Goal: Task Accomplishment & Management: Use online tool/utility

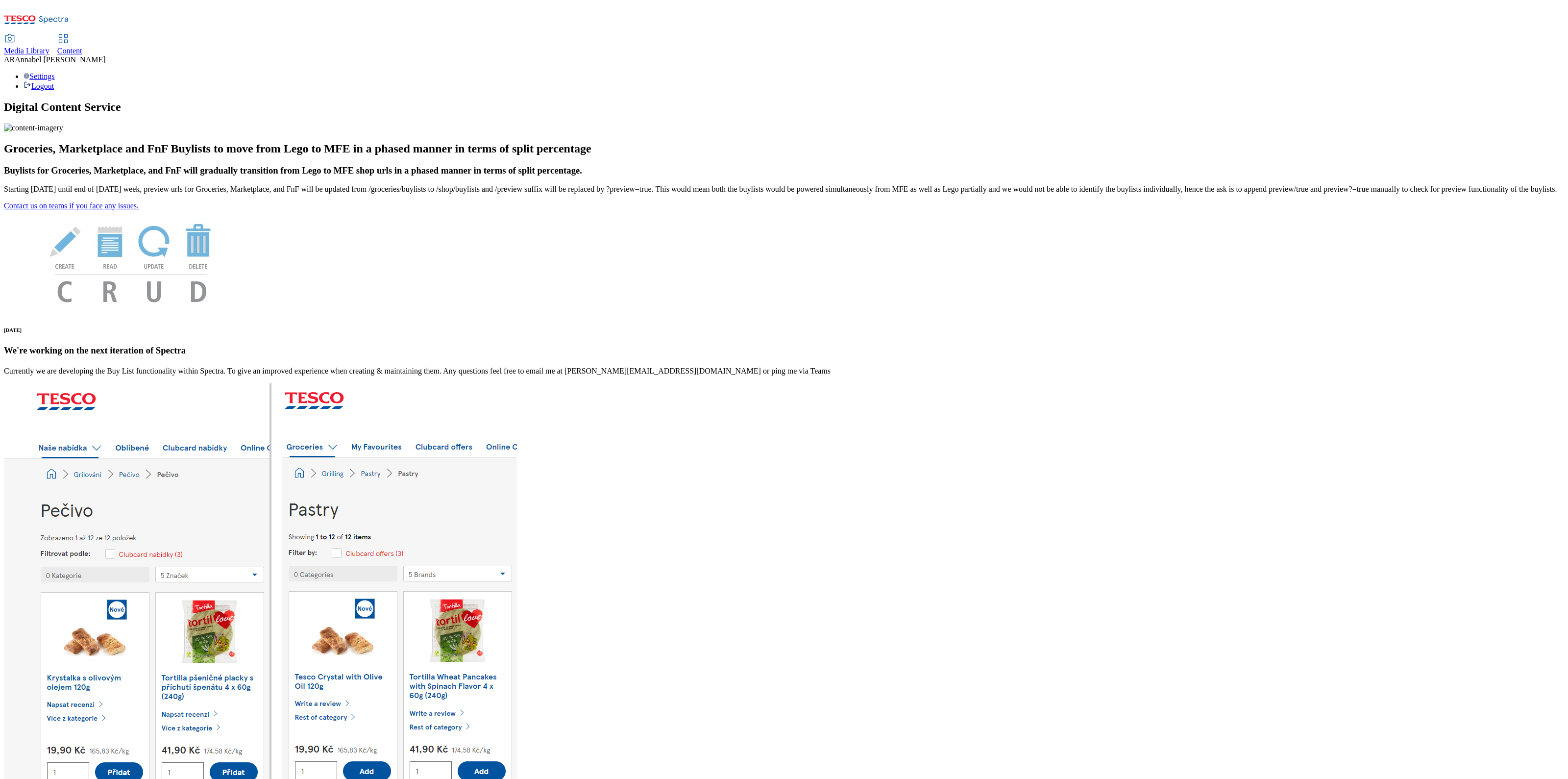
click at [82, 46] on span "Content" at bounding box center [69, 51] width 25 height 9
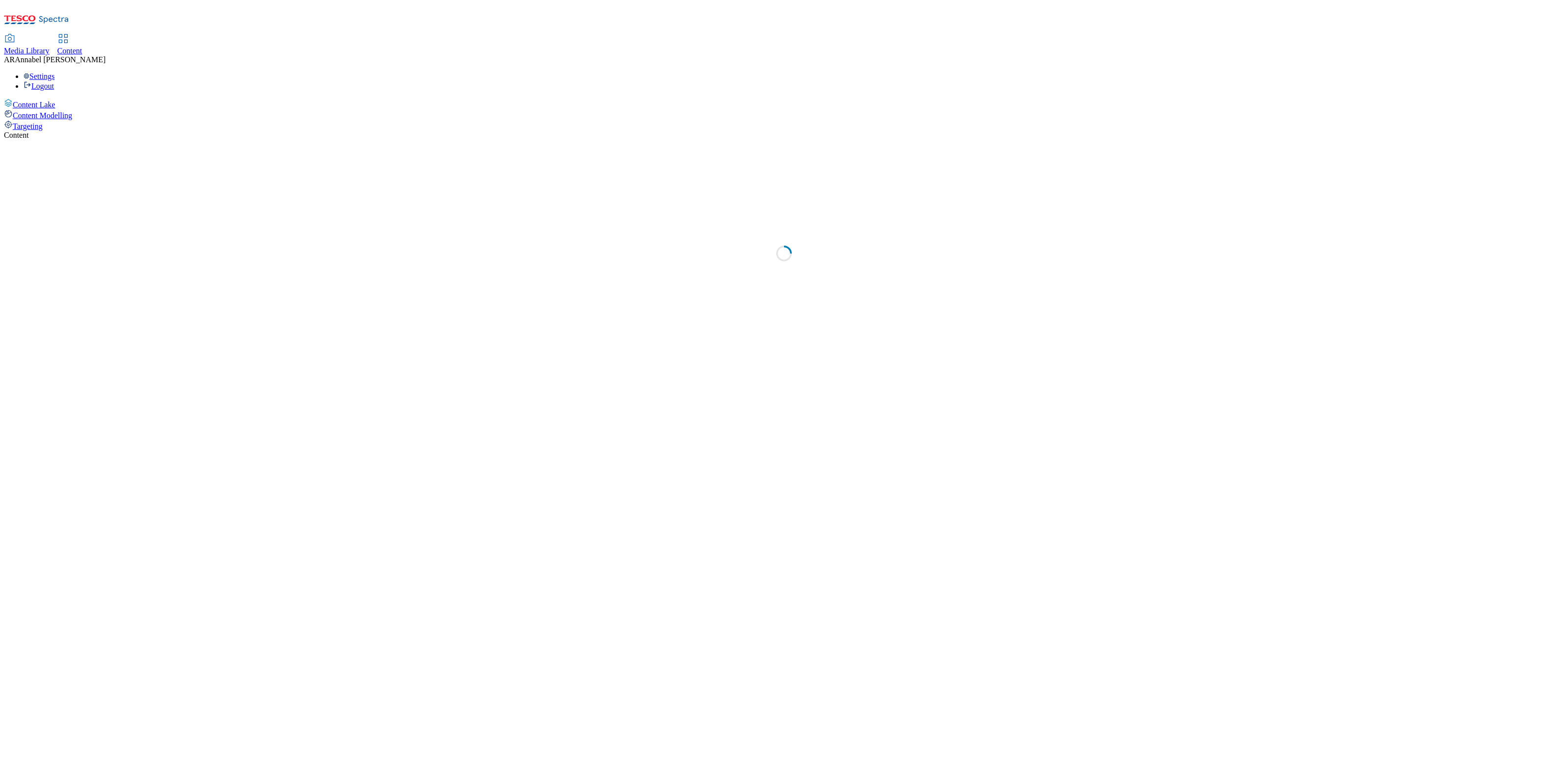
select select "ghs-[GEOGRAPHIC_DATA]"
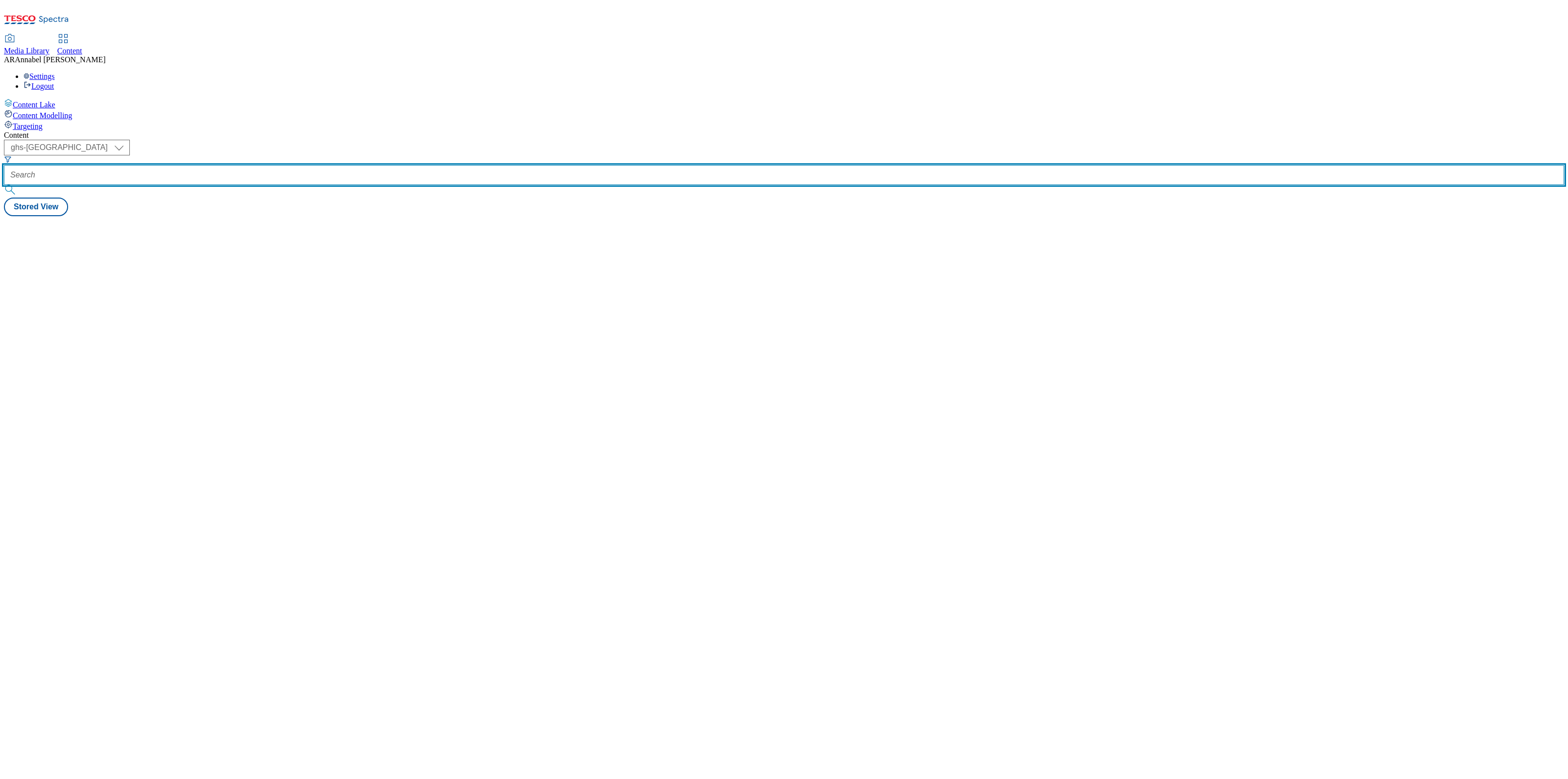
click at [255, 165] on input "text" at bounding box center [783, 175] width 1560 height 19
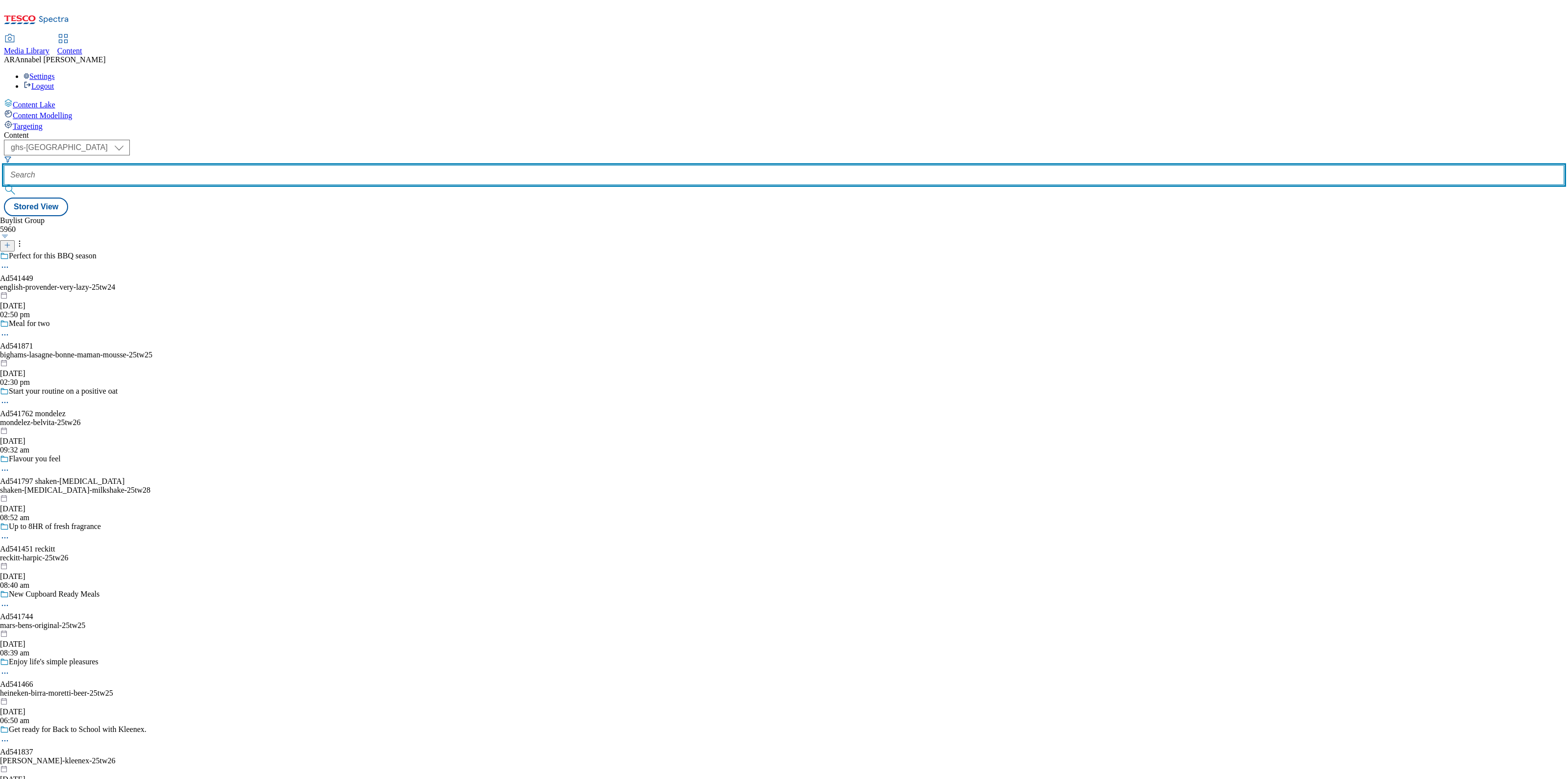
paste input "CrispsSnacksNutsAndPopcorn_SharingCrispsAndSnacks"
type input "CrispsSnacksNutsAndPopcorn_SharingCrispsAndSnacks"
click at [228, 165] on input "text" at bounding box center [783, 175] width 1560 height 19
paste input "pukka-pies-pukka-25tw25"
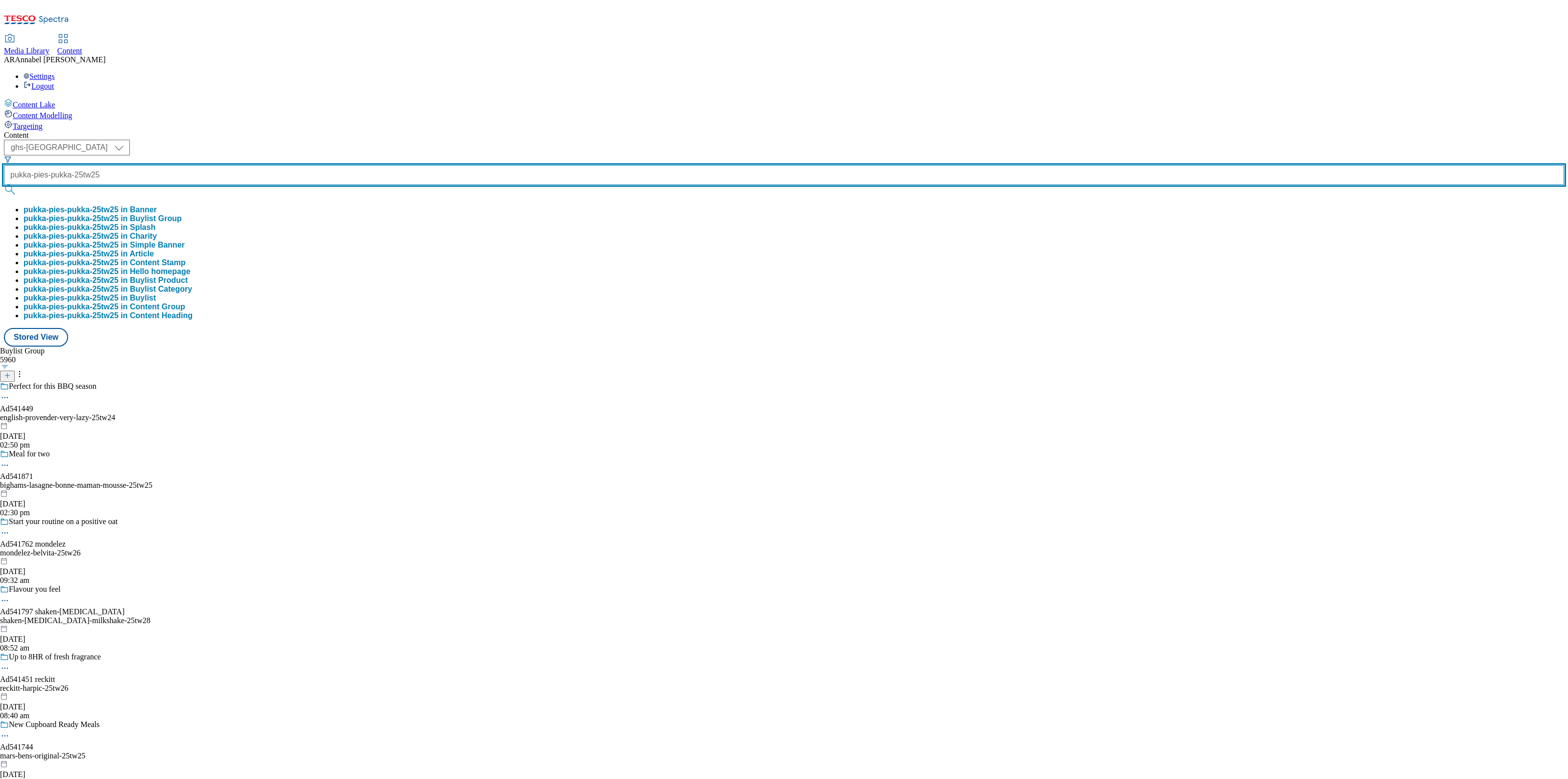
type input "pukka-pies-pukka-25tw25"
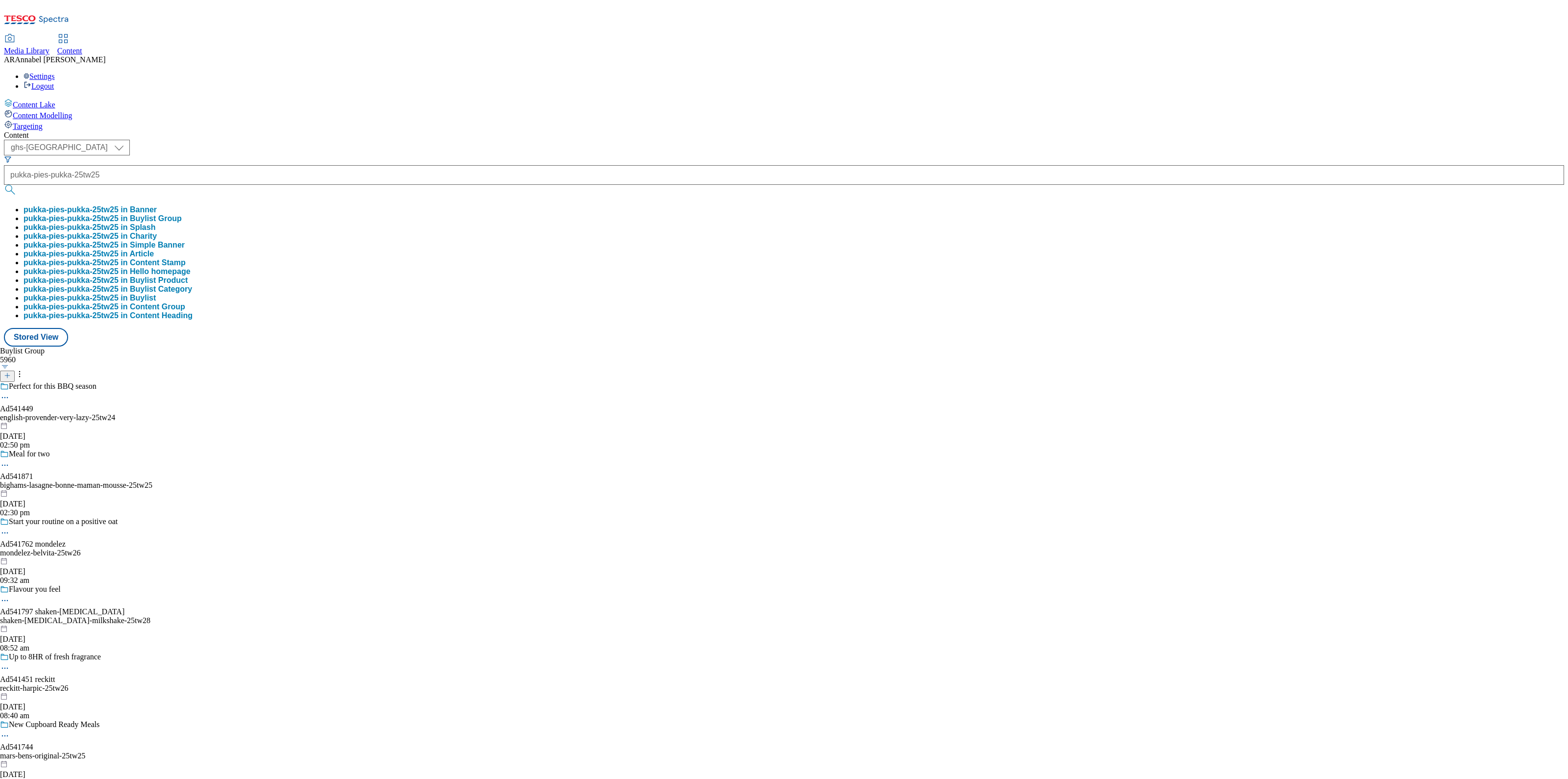
scroll to position [0, 0]
click at [182, 214] on button "pukka-pies-pukka-25tw25 in Buylist Group" at bounding box center [103, 219] width 158 height 9
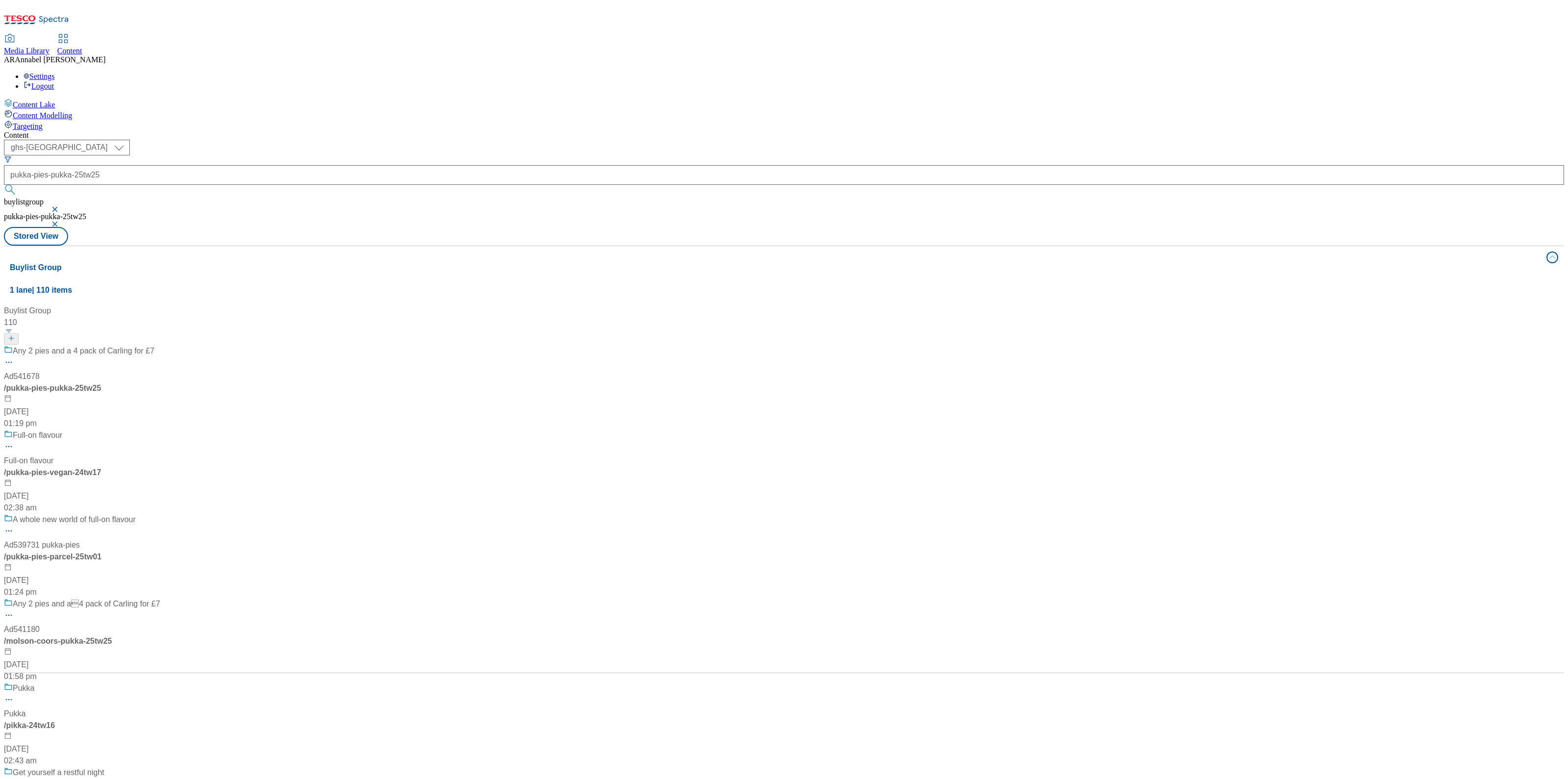
click at [226, 345] on div "Any 2 pies and a 4 pack of Carling for £7 Ad541678 / pukka-pies-pukka-25tw25 [D…" at bounding box center [114, 387] width 222 height 84
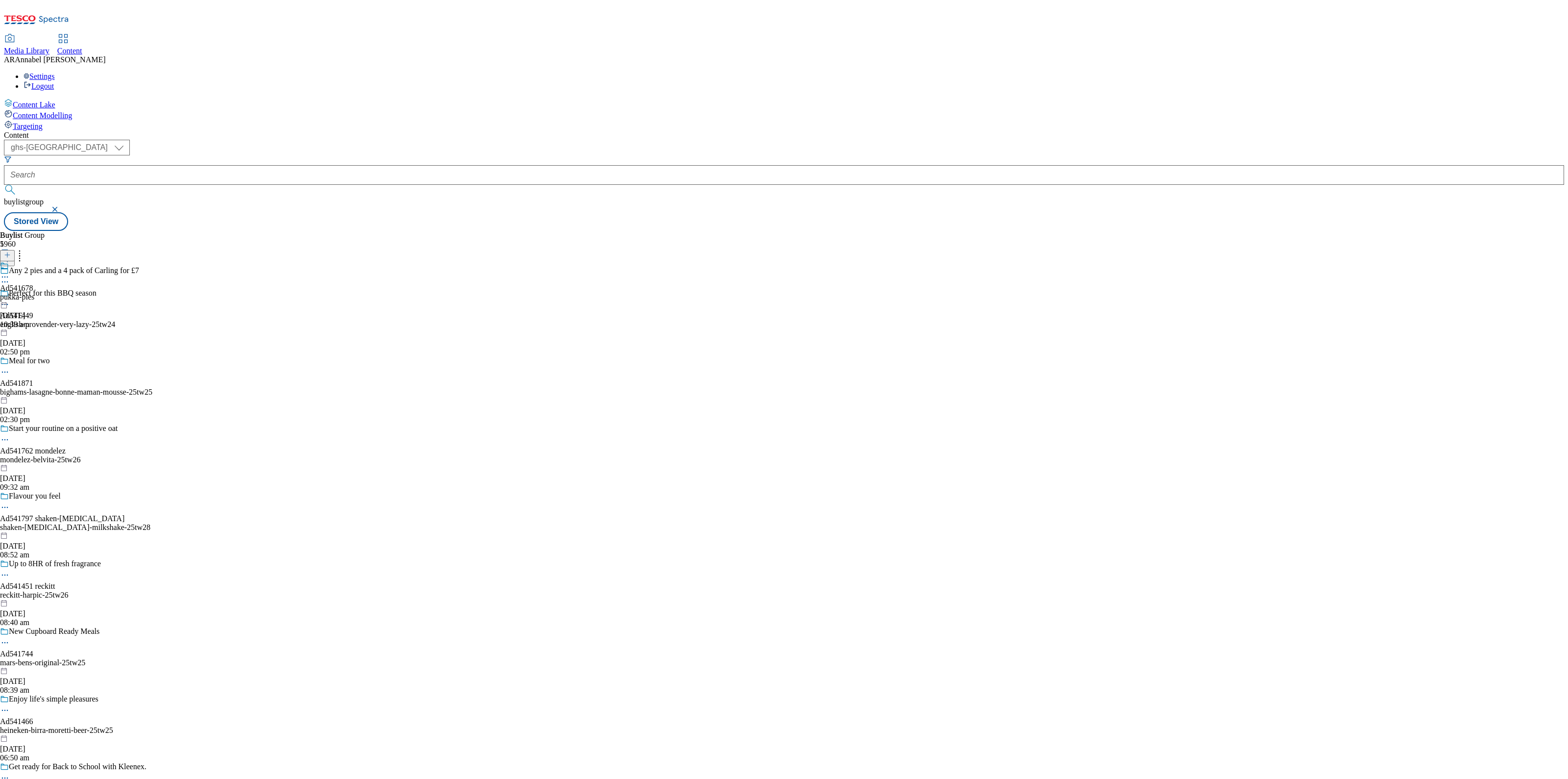
click at [34, 293] on div "pukka-pies" at bounding box center [17, 297] width 34 height 9
click at [57, 261] on div "Pukka Pies Ad541678 pukka-pies-pukka [DATE] 03:52 pm" at bounding box center [28, 295] width 57 height 68
click at [10, 295] on icon at bounding box center [5, 300] width 10 height 10
click at [61, 407] on span "Un-publish" at bounding box center [46, 411] width 32 height 7
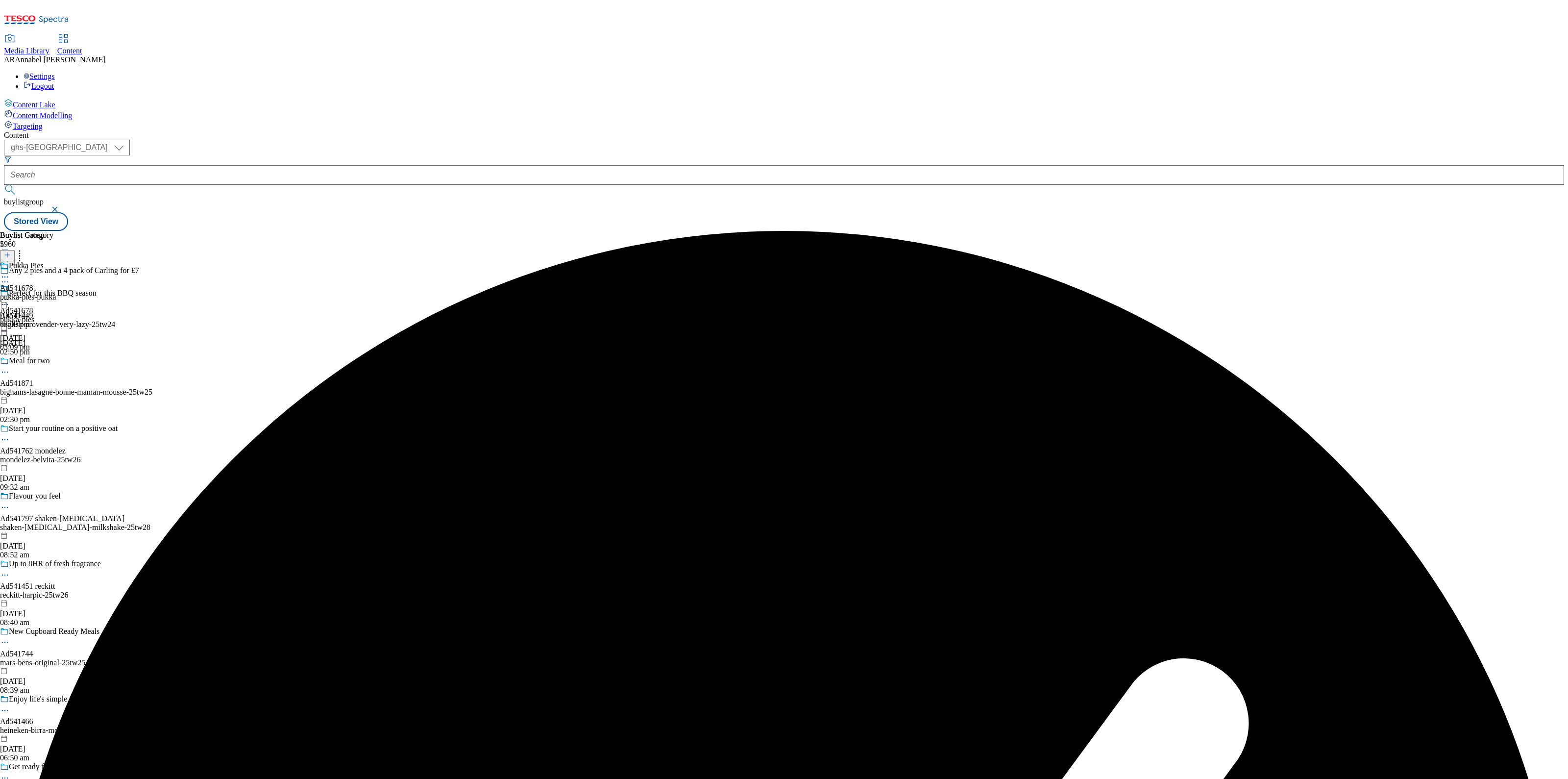
click at [10, 295] on icon at bounding box center [5, 300] width 10 height 10
click at [63, 373] on span "Un-preview" at bounding box center [47, 377] width 33 height 7
click at [57, 293] on div "pukka-pies-pukka" at bounding box center [28, 297] width 57 height 9
click at [11, 252] on icon at bounding box center [7, 255] width 7 height 7
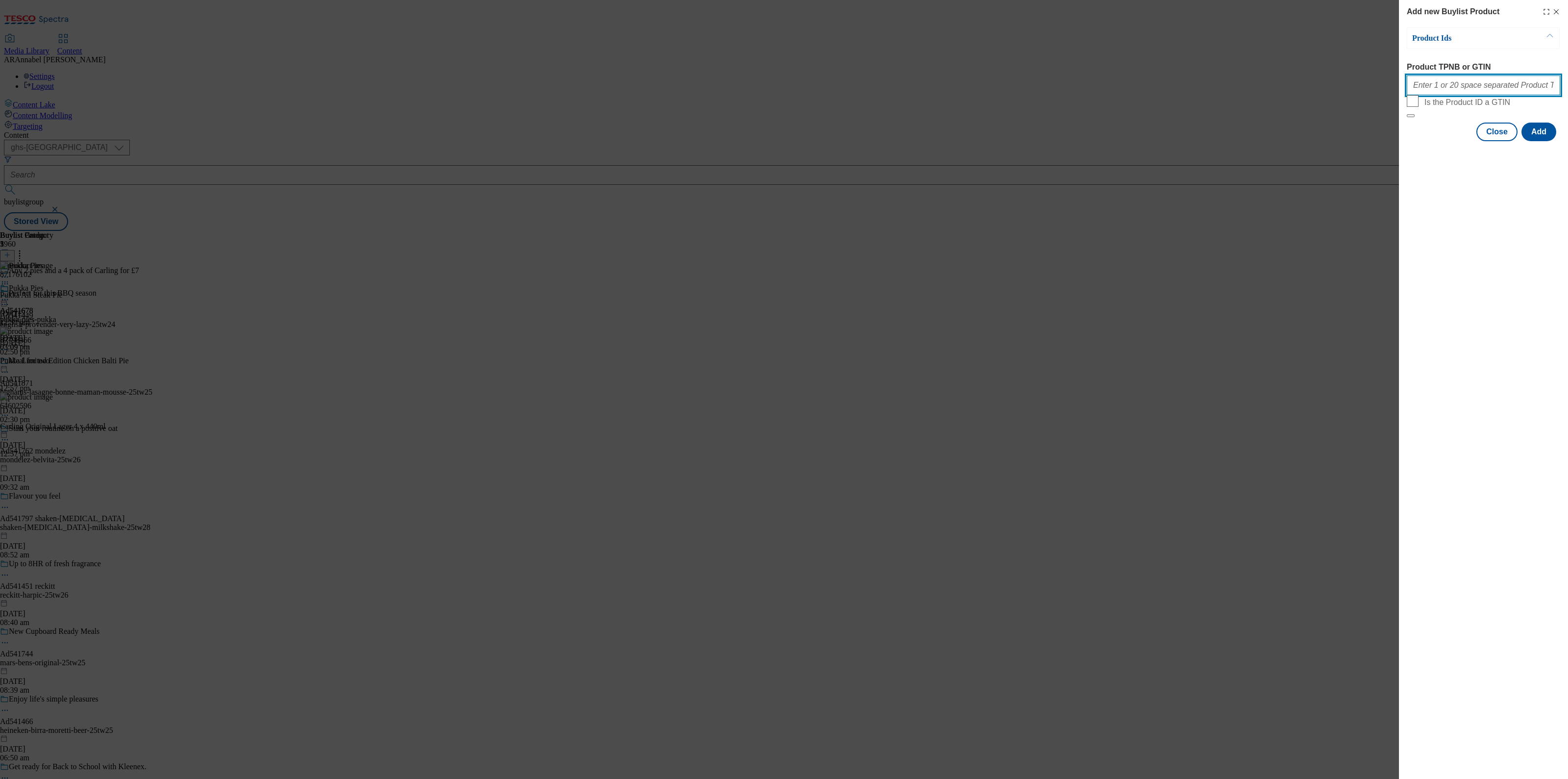
click at [1446, 84] on input "Product TPNB or GTIN" at bounding box center [1483, 85] width 153 height 19
paste input "087176102 087178440 087184144 087175800 087183272 087798466 093094610 093094282…"
type input "087176102 087178440 087184144 087175800 087183272 087798466 093094610 093094282…"
click at [1531, 141] on button "Add" at bounding box center [1539, 132] width 35 height 19
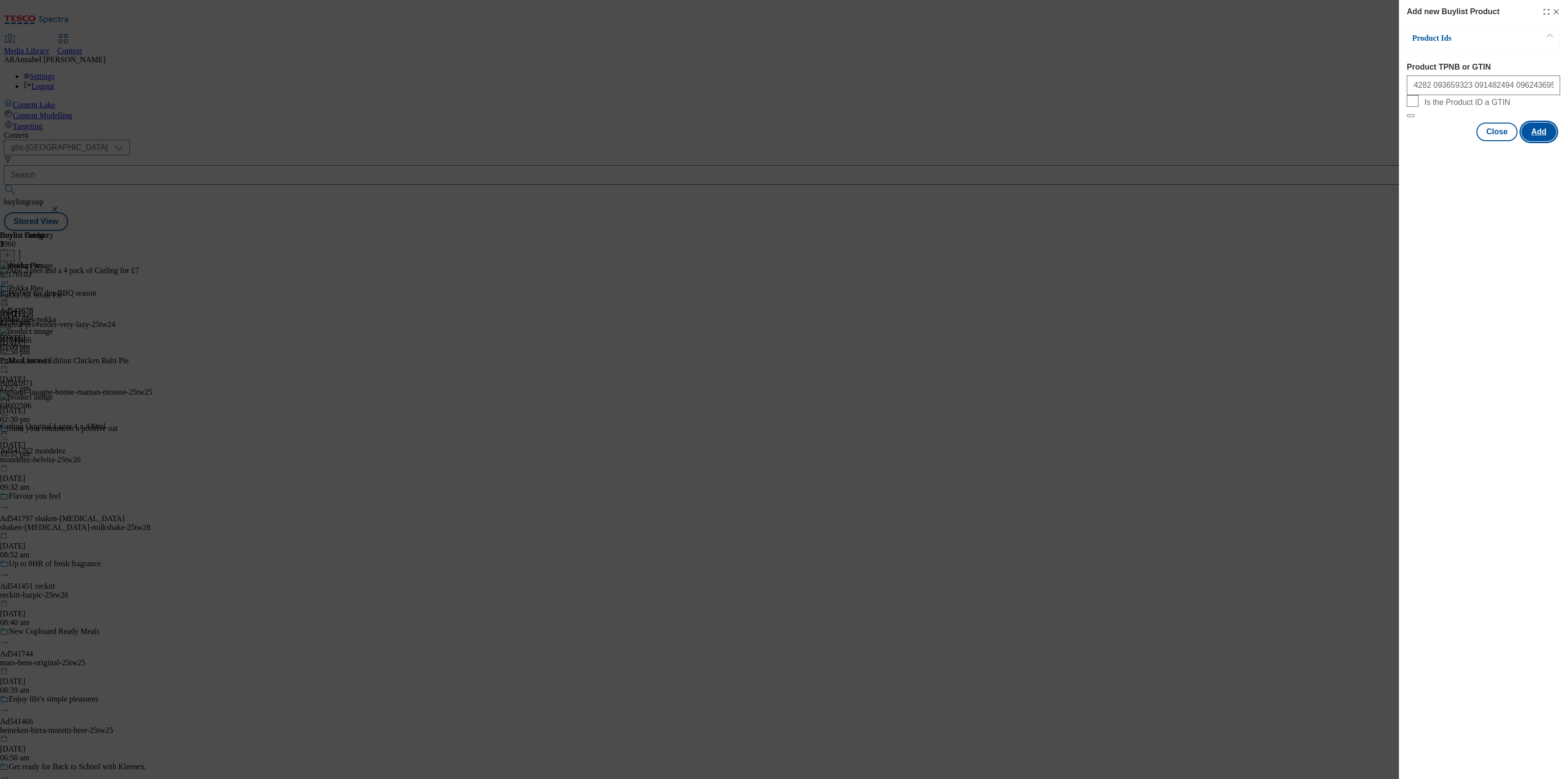
scroll to position [0, 0]
click at [1074, 147] on div "Add new Buylist Product Product Ids Product TPNB or GTIN 087176102 087178440 08…" at bounding box center [784, 389] width 1568 height 779
click at [1554, 14] on icon "Modal" at bounding box center [1556, 12] width 8 height 8
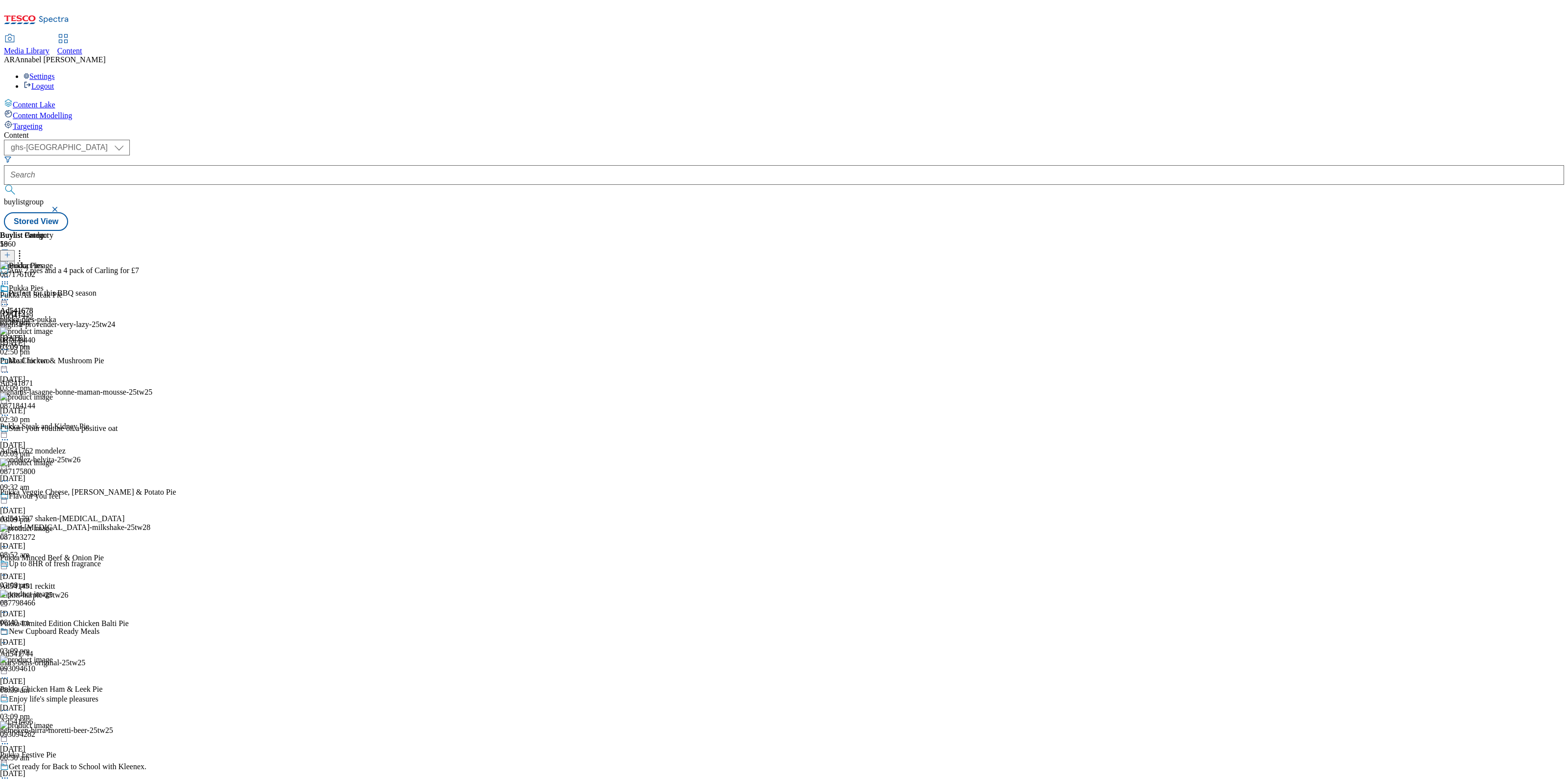
click at [24, 249] on icon at bounding box center [19, 253] width 10 height 10
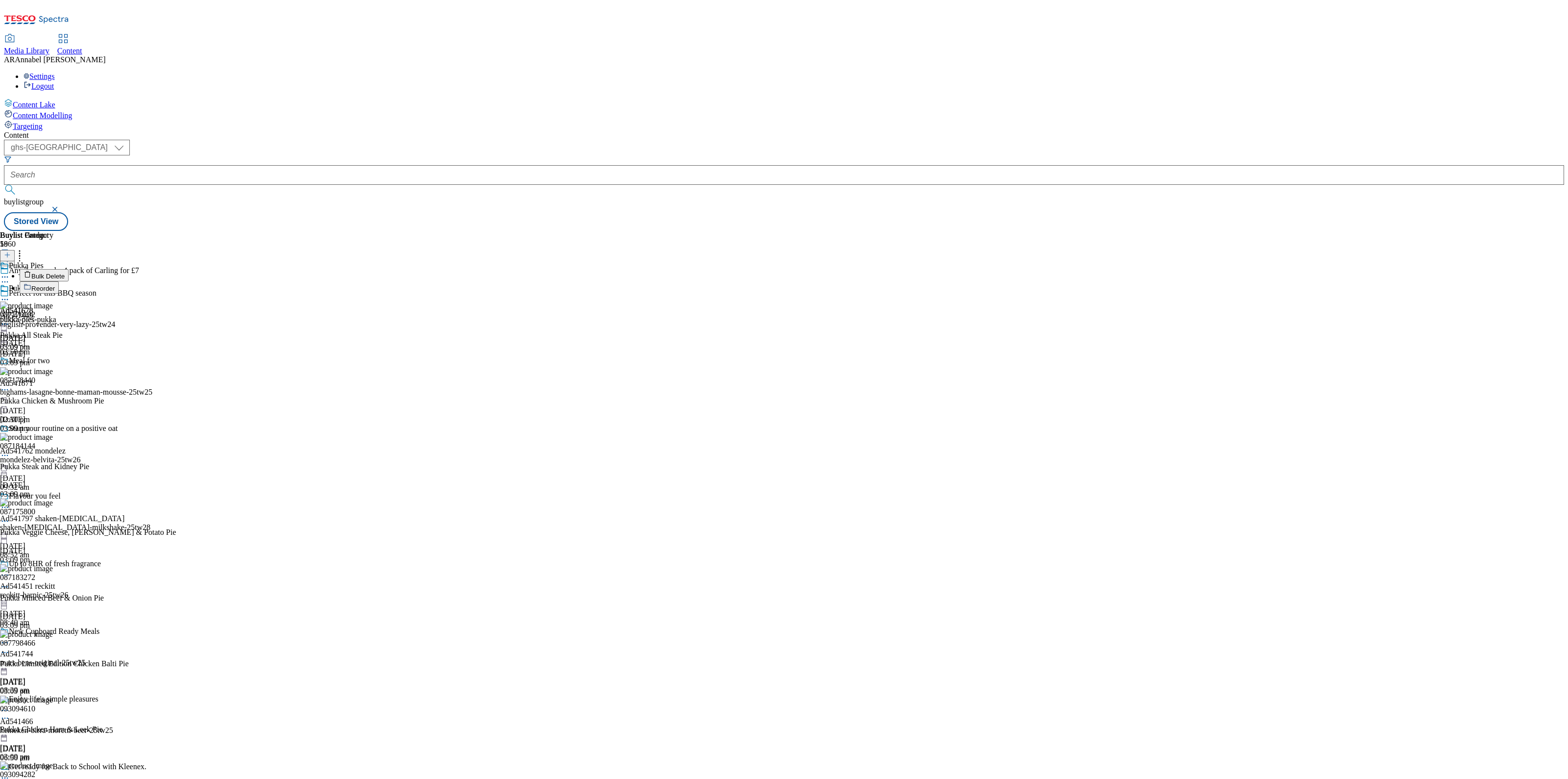
click at [55, 285] on span "Reorder" at bounding box center [43, 289] width 24 height 7
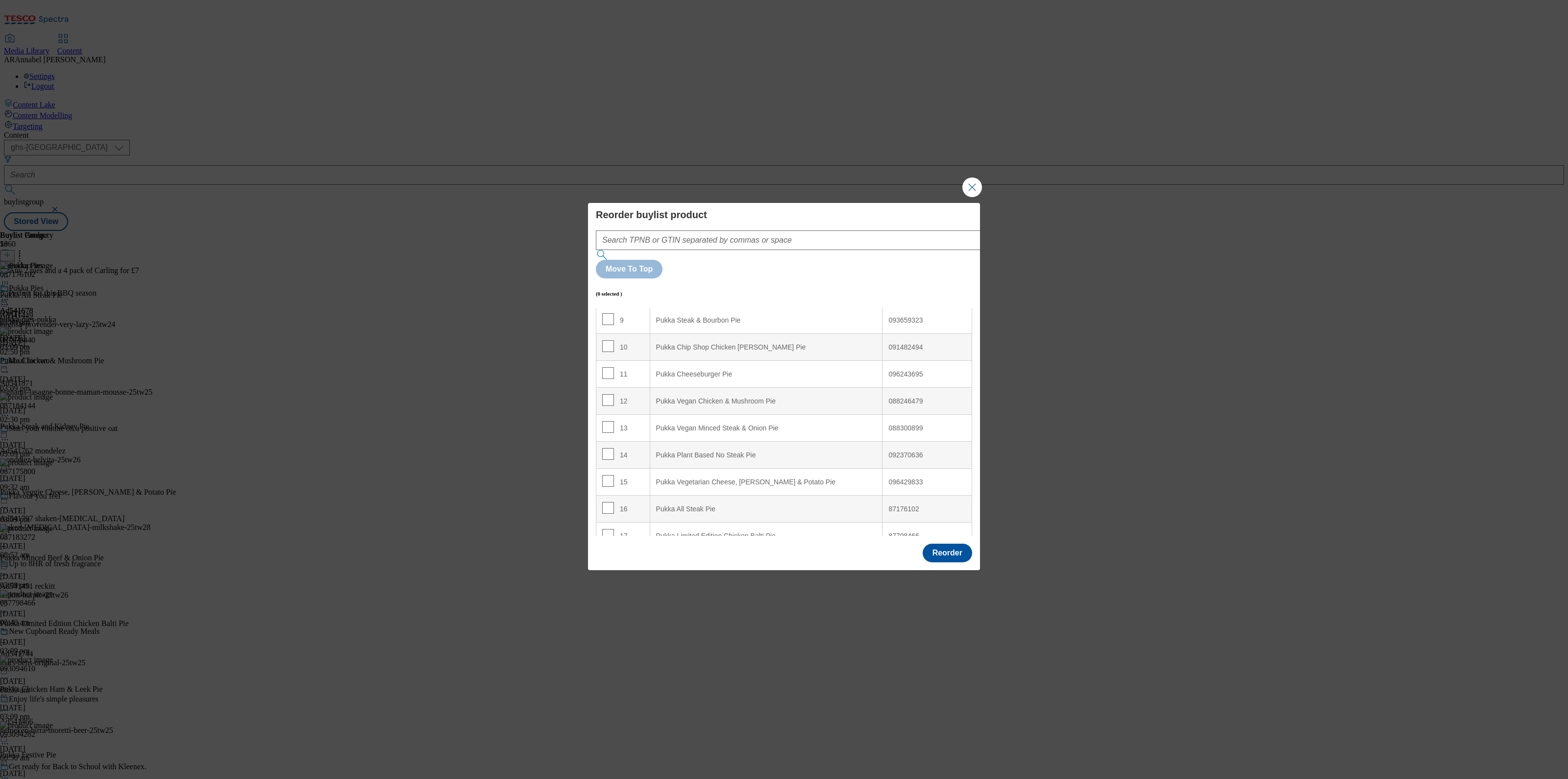
scroll to position [285, 0]
click at [610, 516] on input "Modal" at bounding box center [607, 521] width 12 height 12
checkbox input "true"
click at [603, 489] on input "Modal" at bounding box center [607, 495] width 12 height 12
checkbox input "true"
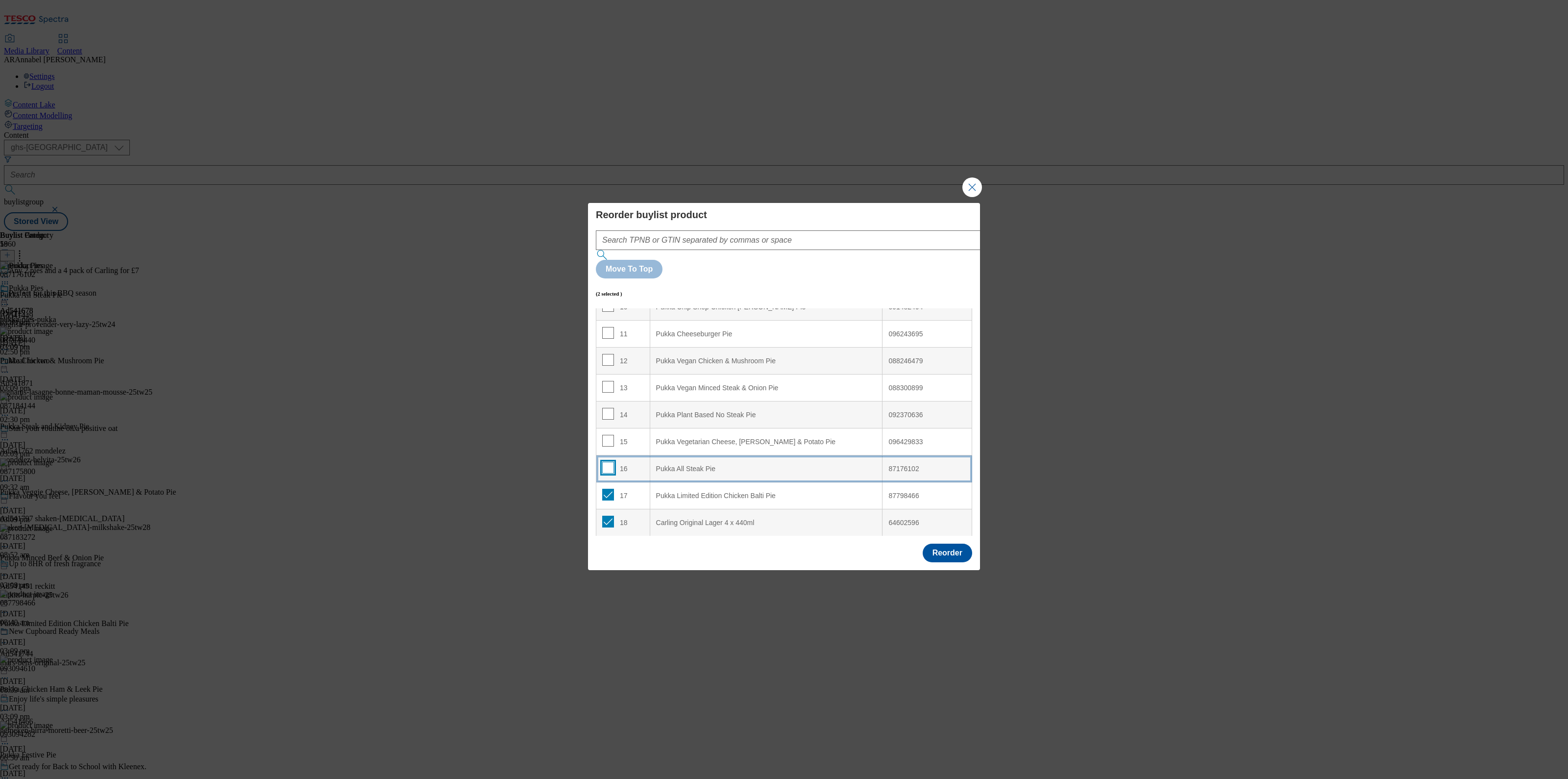
click at [607, 462] on input "Modal" at bounding box center [607, 467] width 12 height 12
checkbox input "true"
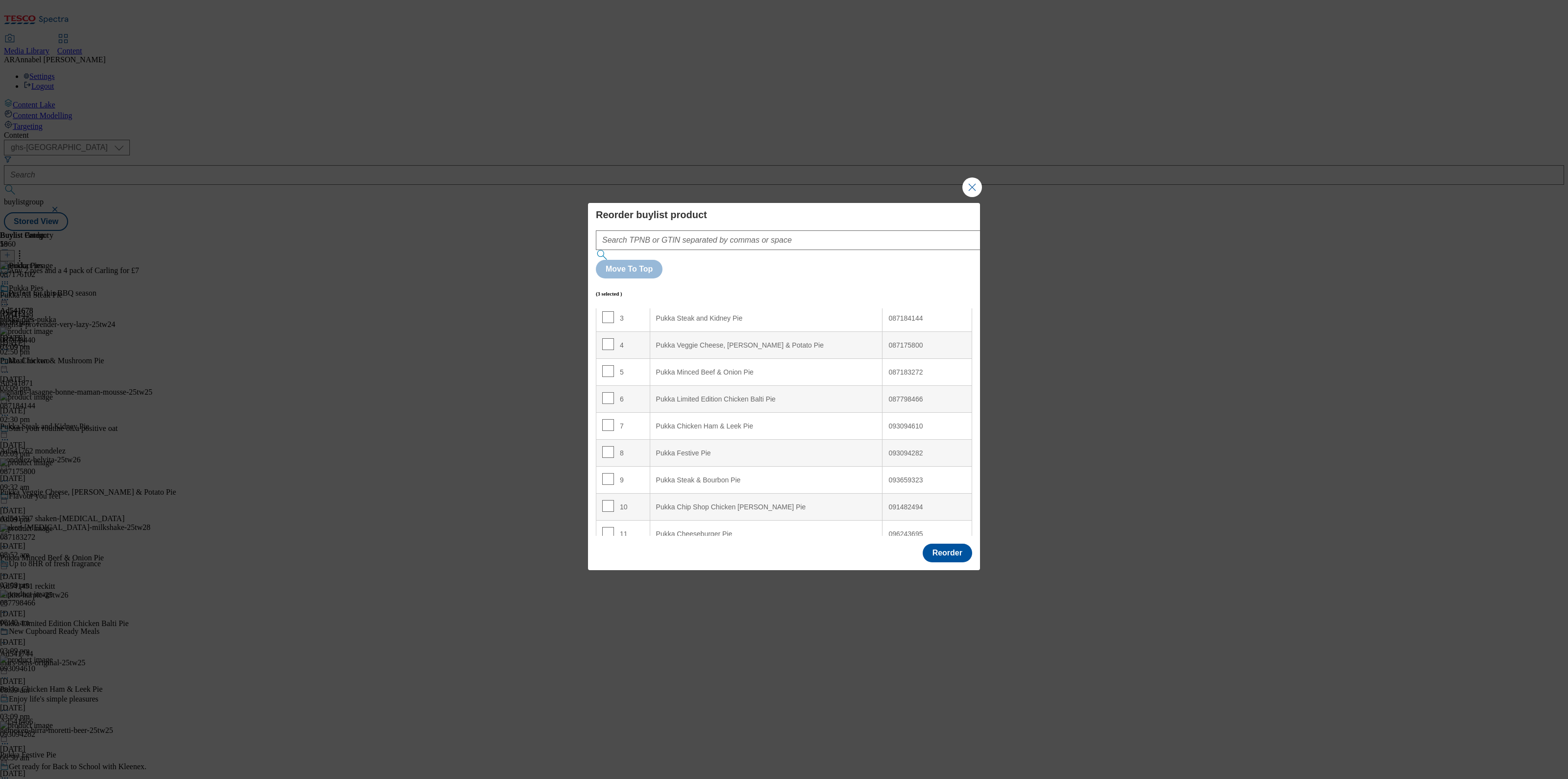
scroll to position [0, 0]
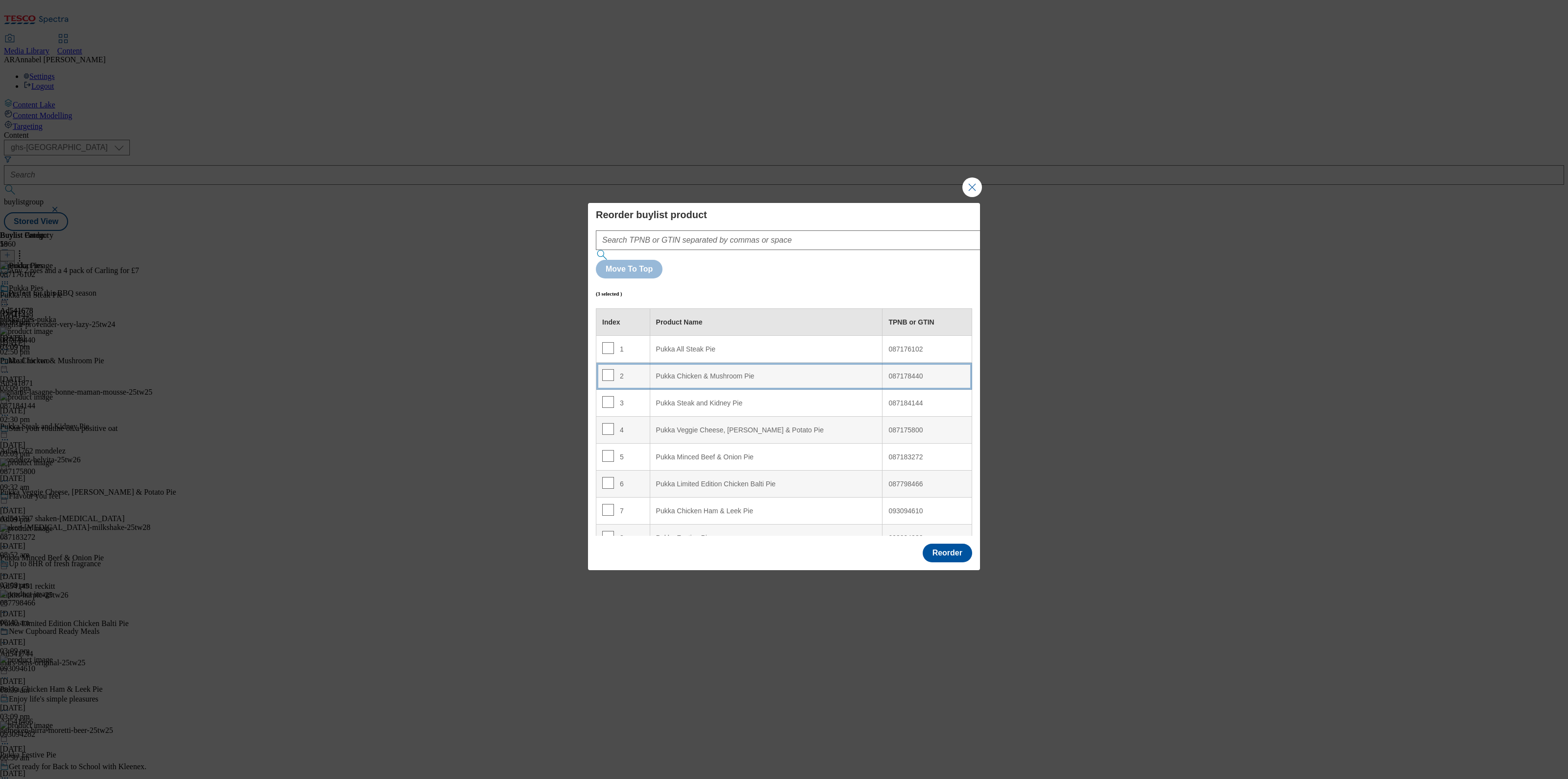
click at [656, 372] on div "Pukka Chicken & Mushroom Pie" at bounding box center [766, 376] width 220 height 9
click at [964, 544] on button "Reorder" at bounding box center [947, 553] width 49 height 19
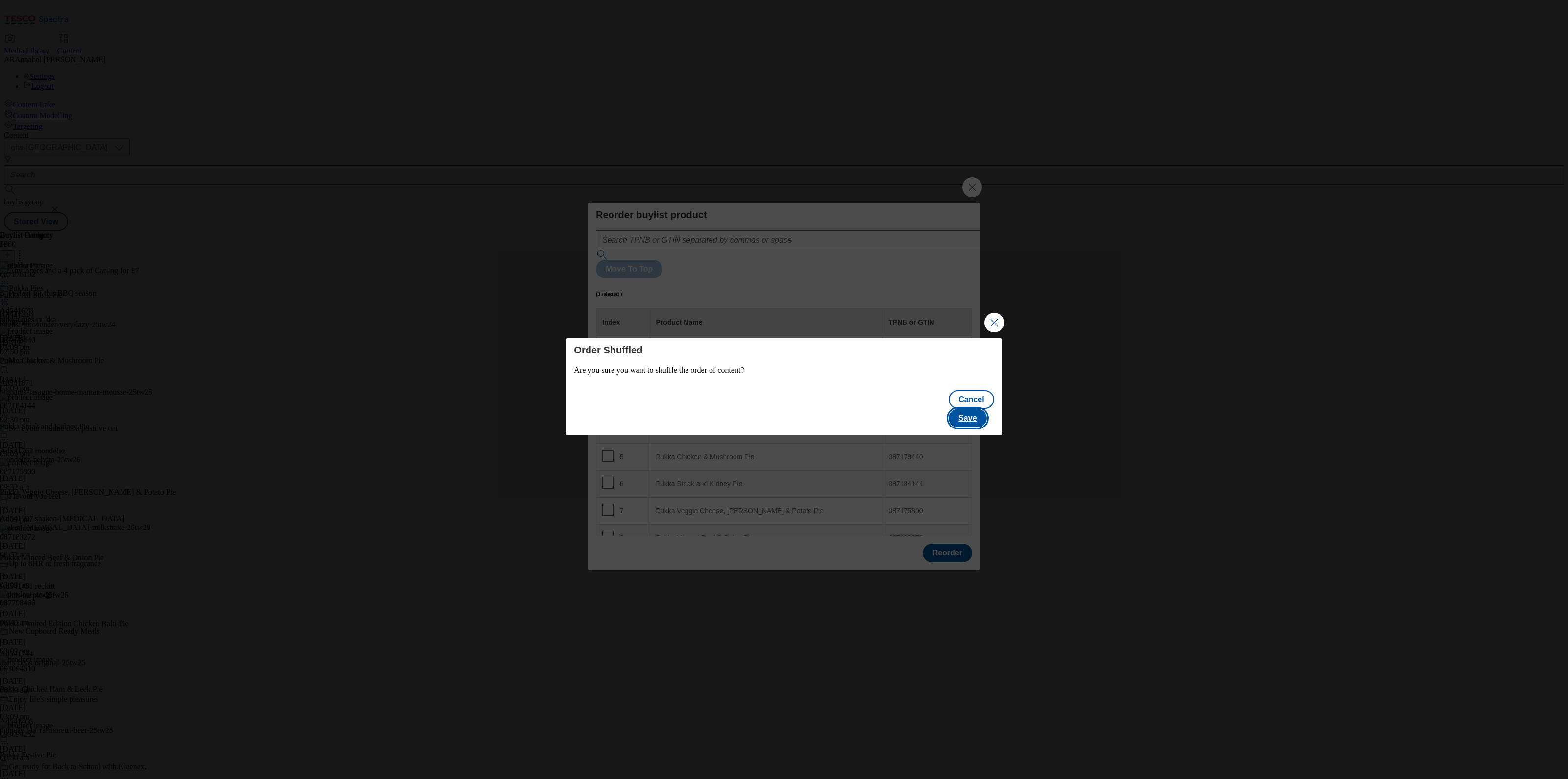
click at [979, 409] on button "Save" at bounding box center [967, 418] width 38 height 19
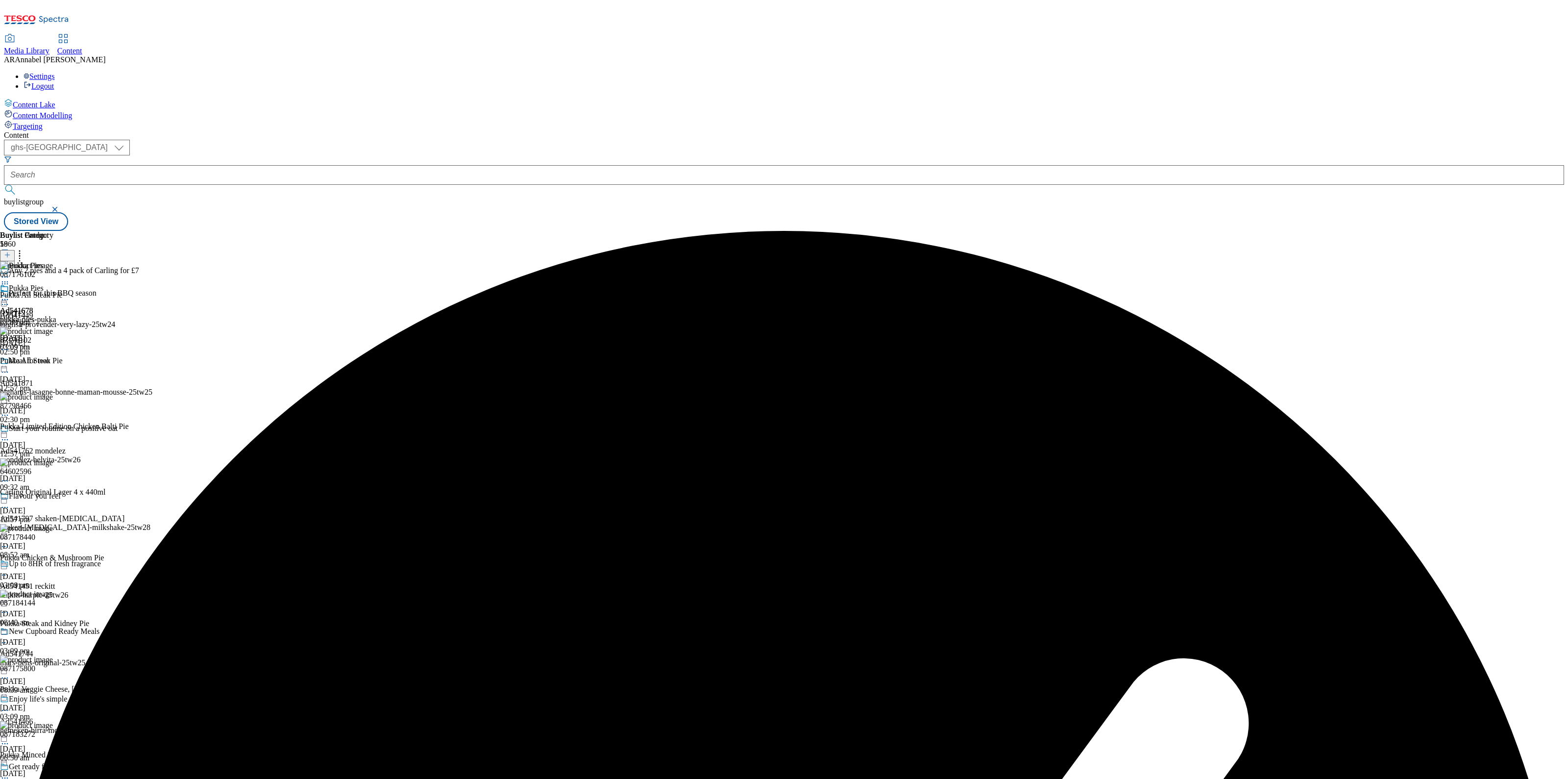
click at [10, 279] on icon at bounding box center [5, 284] width 10 height 10
click at [49, 346] on span "Delete" at bounding box center [40, 350] width 19 height 7
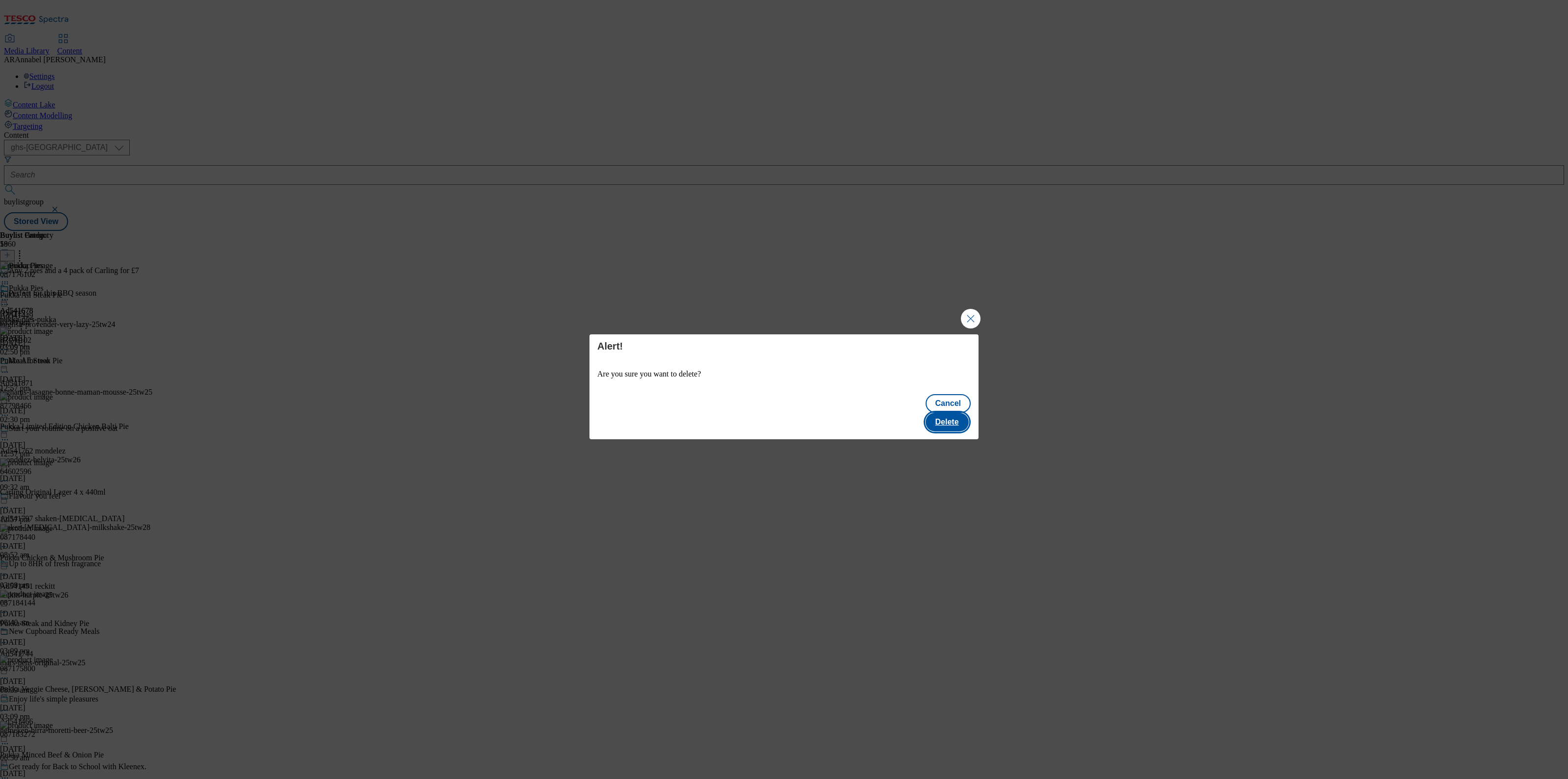
click at [954, 415] on button "Delete" at bounding box center [947, 422] width 43 height 19
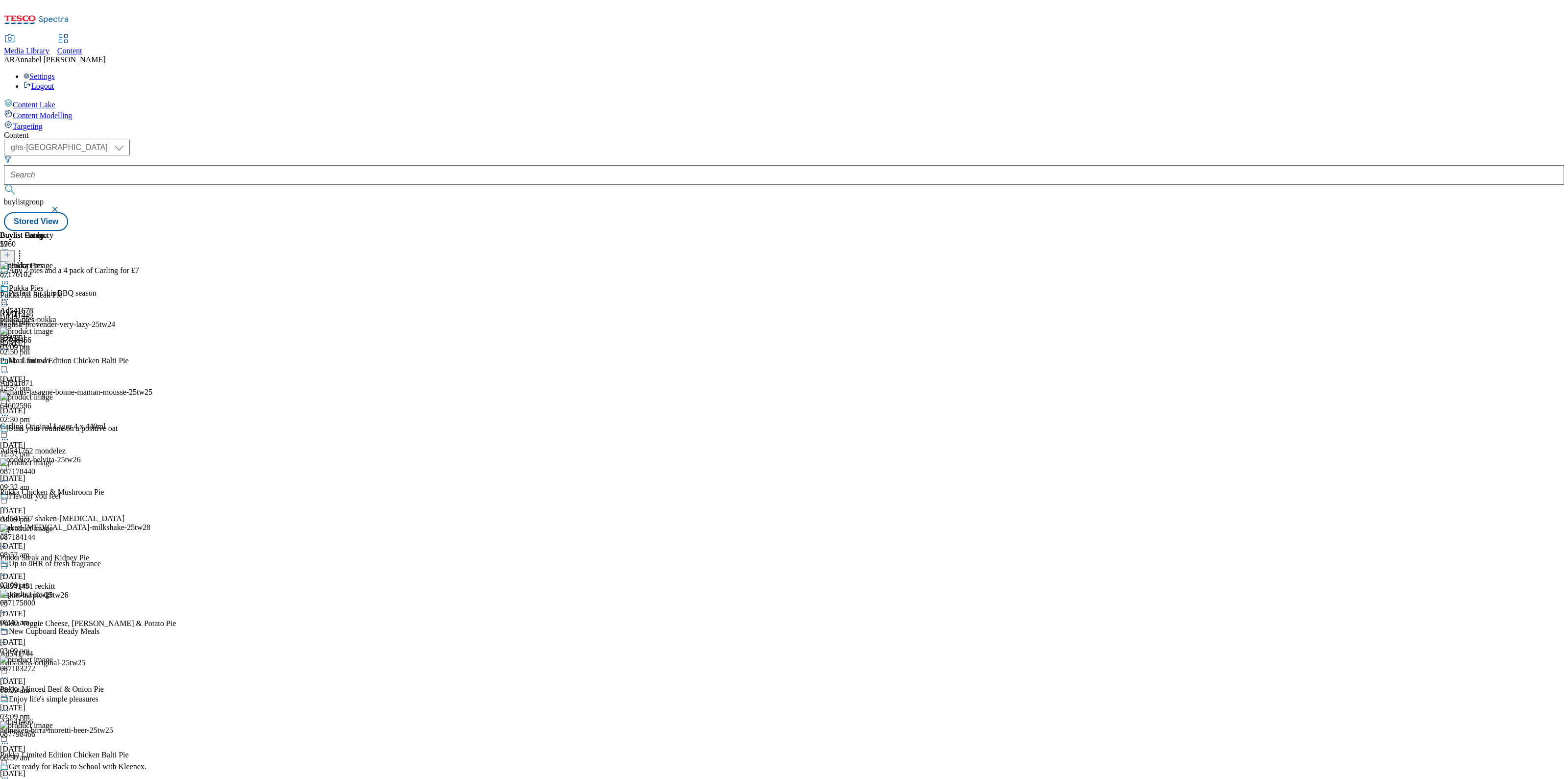
click at [10, 295] on icon at bounding box center [5, 300] width 10 height 10
click at [54, 362] on span "Preview" at bounding box center [42, 365] width 23 height 7
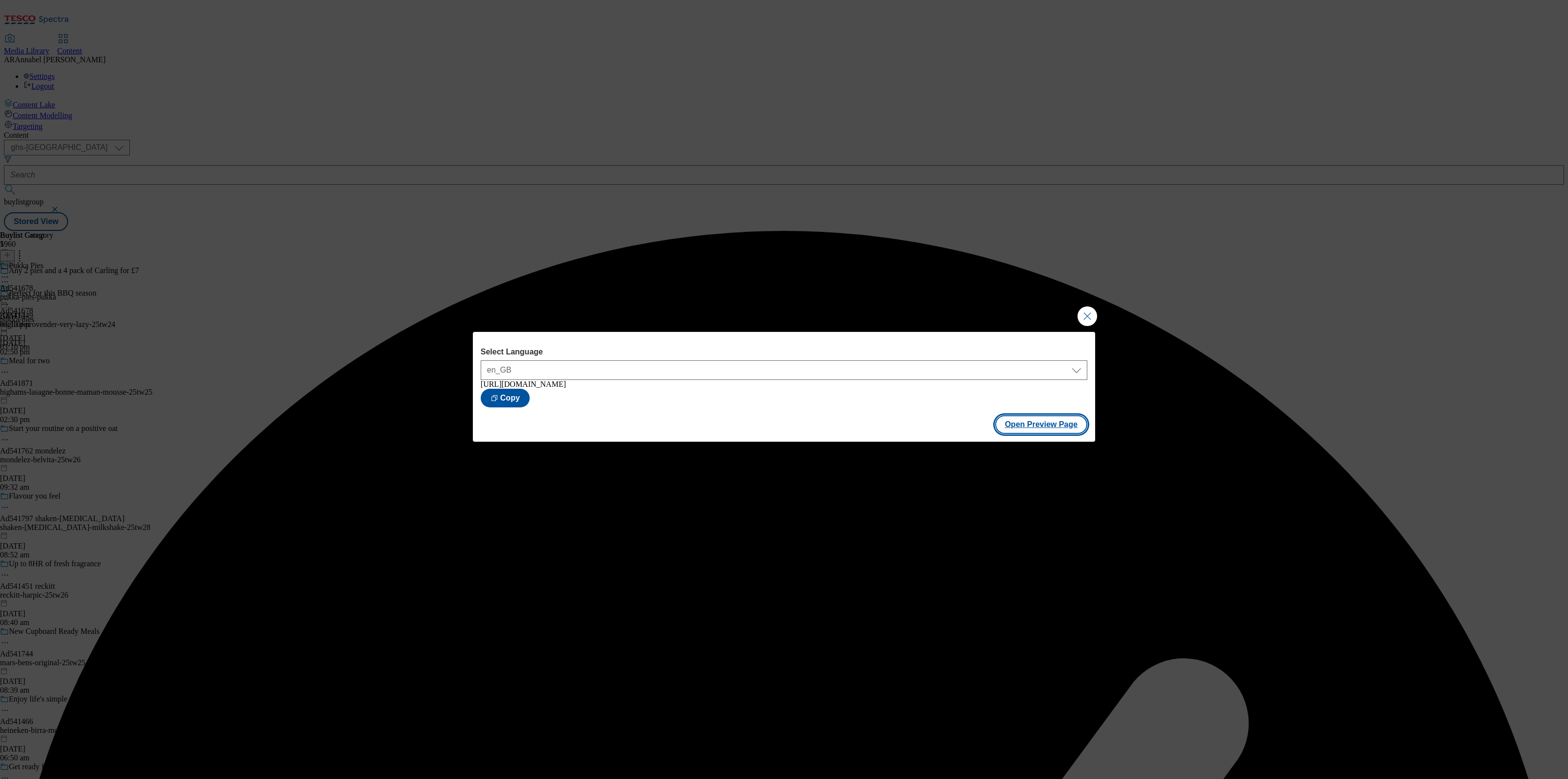
click at [1039, 427] on button "Open Preview Page" at bounding box center [1041, 425] width 93 height 19
click at [1076, 310] on div "Select Language en_GB en_GB [URL][DOMAIN_NAME] Copy Open Preview Page" at bounding box center [784, 389] width 1568 height 779
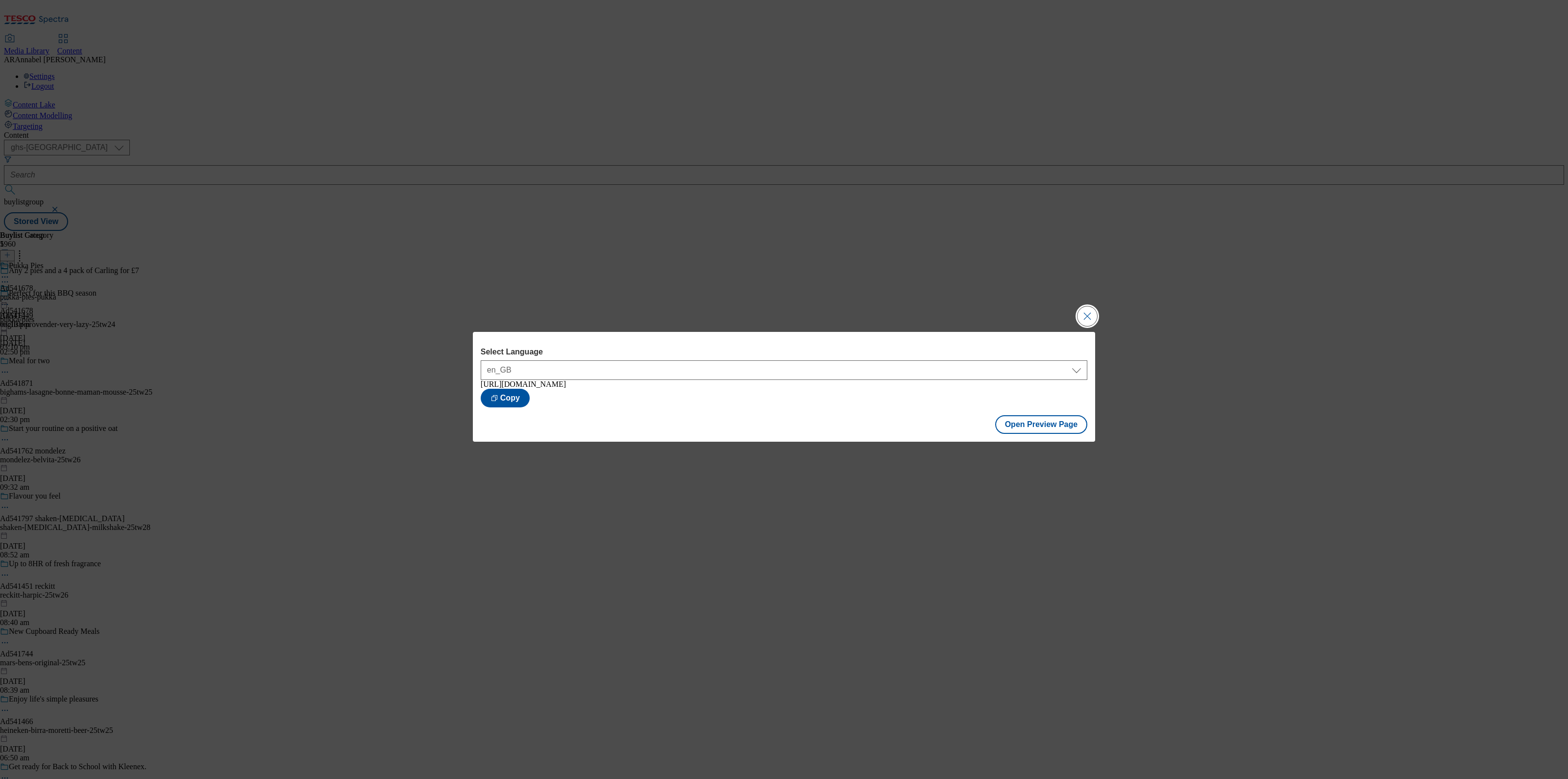
click at [1080, 315] on button "Close Modal" at bounding box center [1087, 316] width 19 height 19
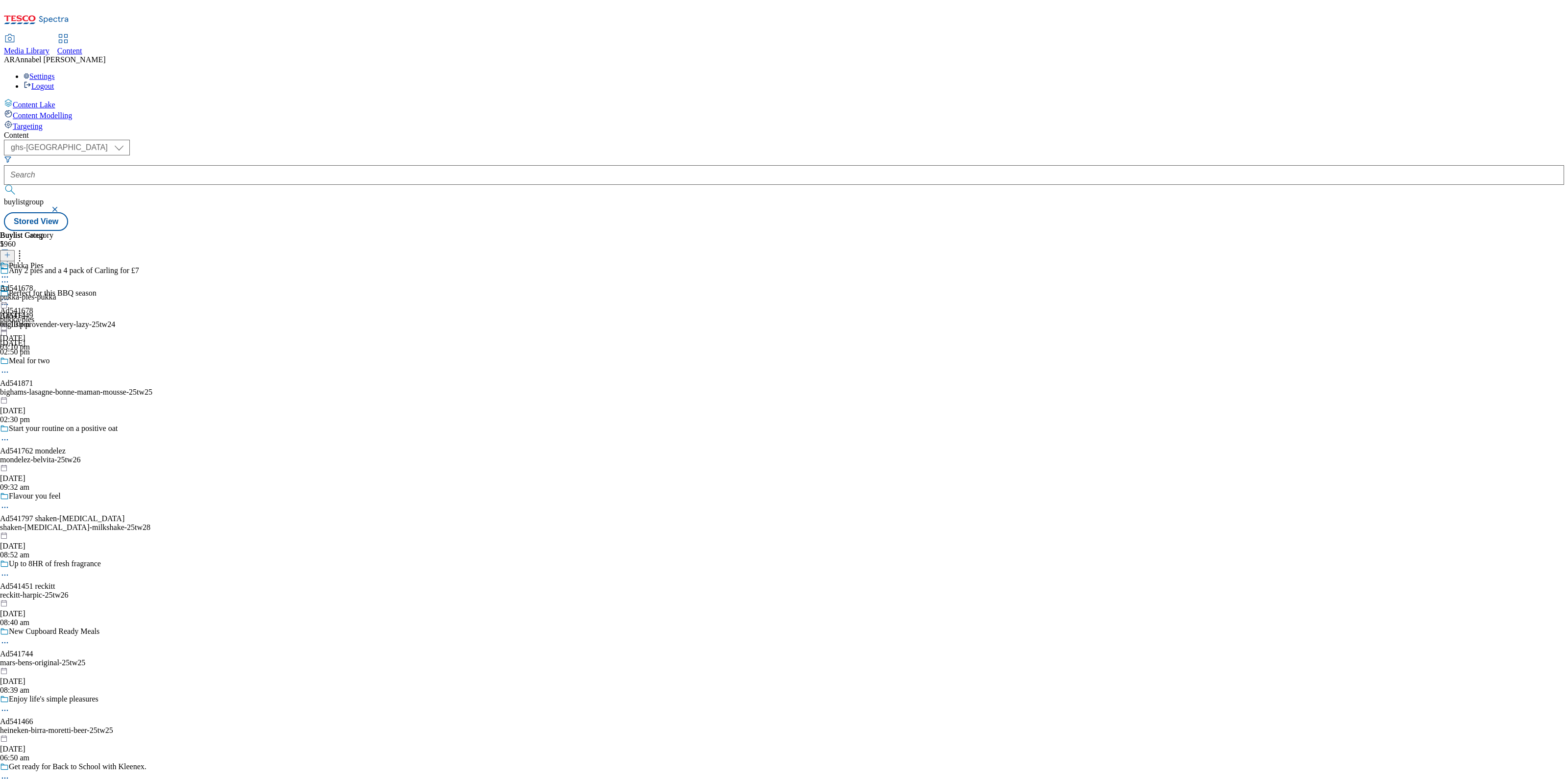
click at [10, 295] on icon at bounding box center [5, 300] width 10 height 10
click at [52, 396] on span "Publish" at bounding box center [41, 400] width 21 height 7
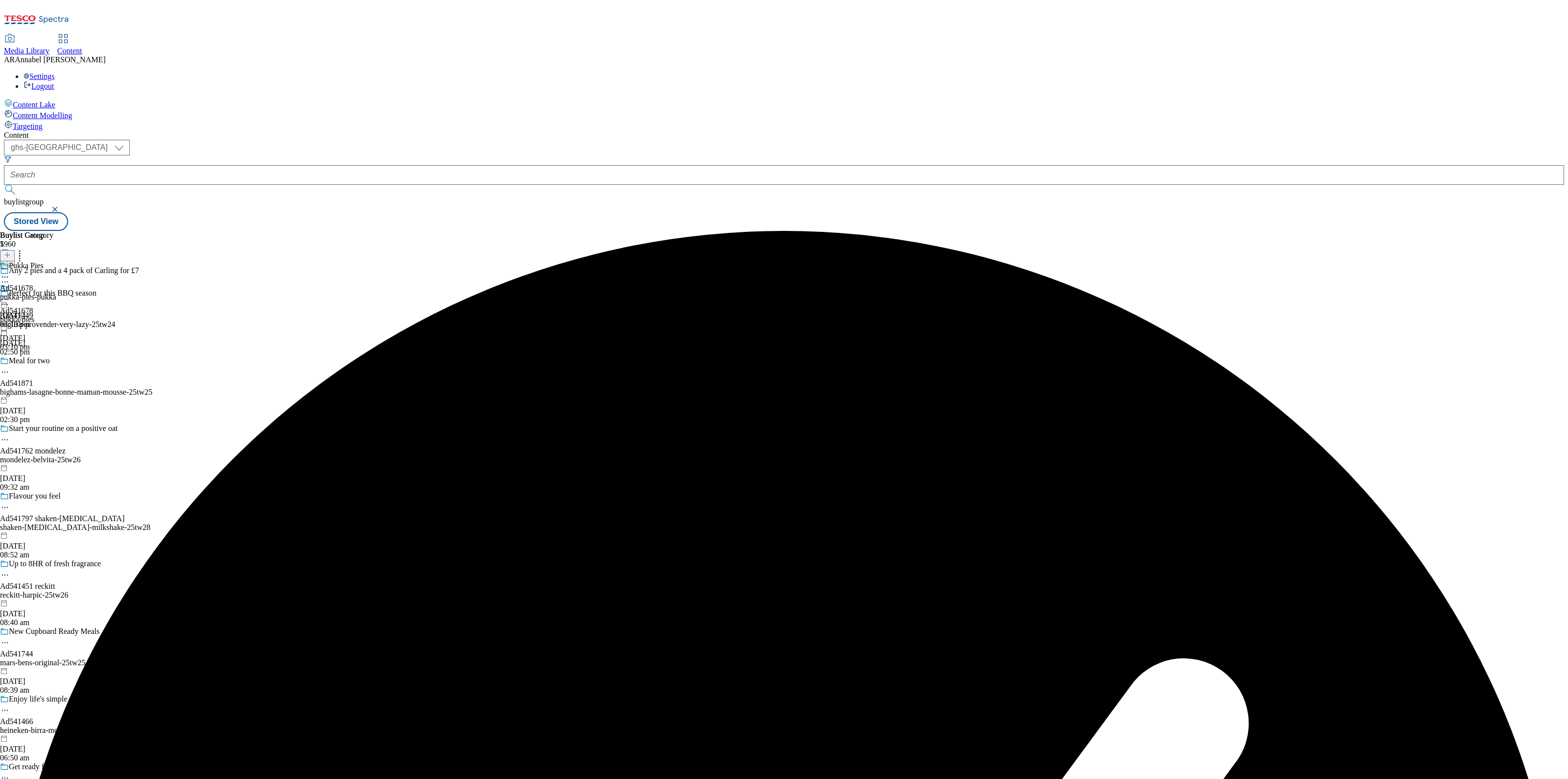
click at [10, 295] on icon at bounding box center [5, 300] width 10 height 10
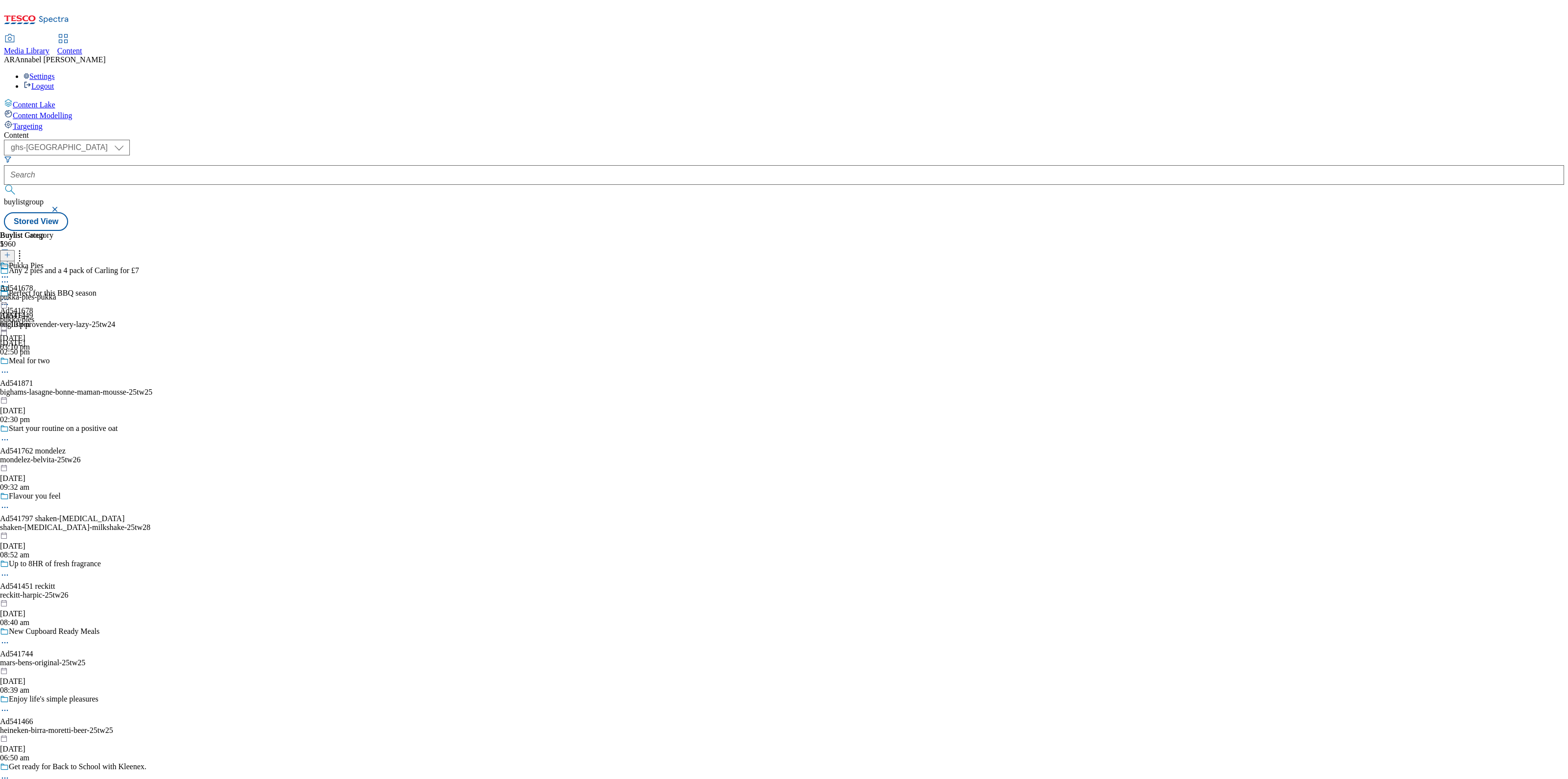
click at [1075, 231] on div "Buylist Group 5960 Any 2 pies and a 4 pack of Carling for £7 Perfect for this B…" at bounding box center [783, 231] width 1560 height 0
